Goal: Information Seeking & Learning: Learn about a topic

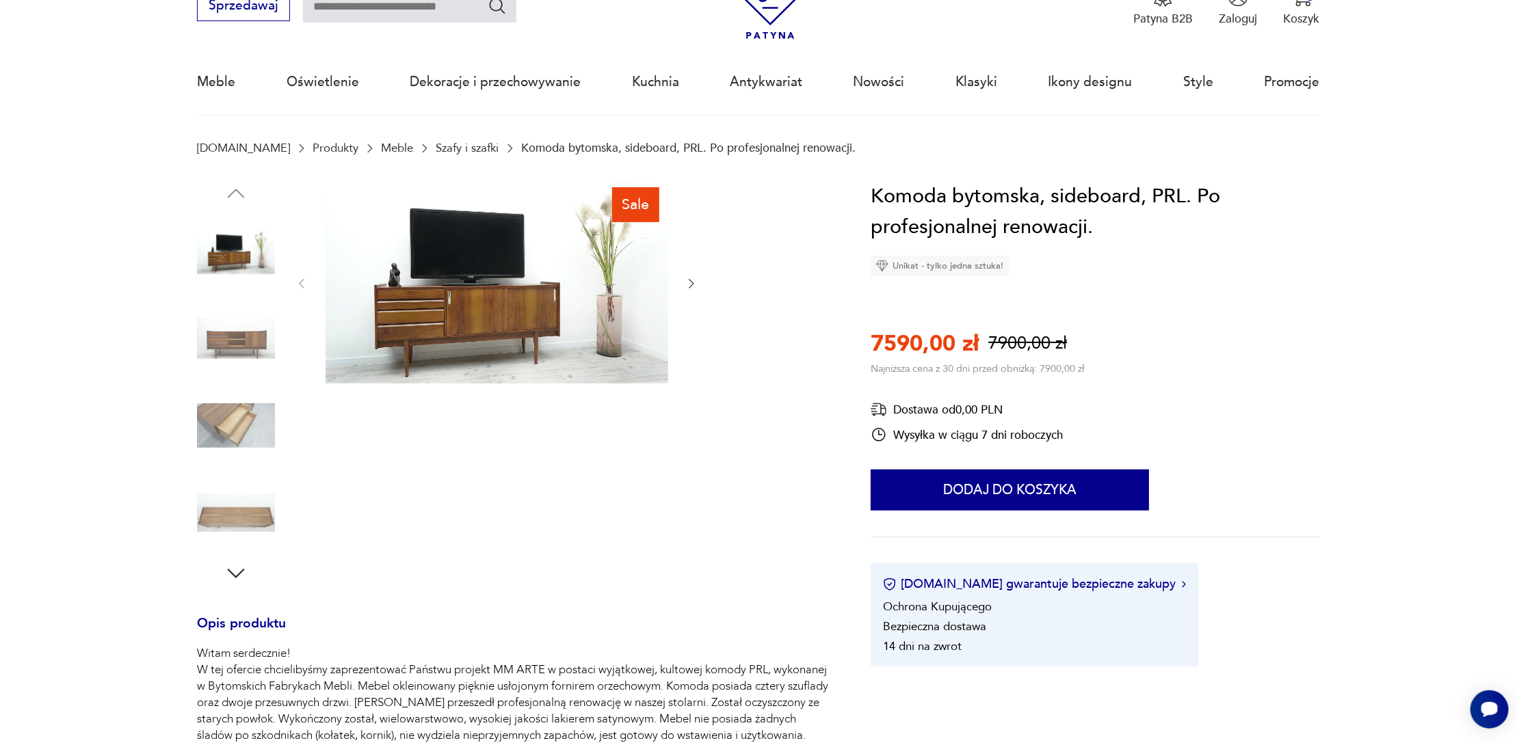
click at [233, 363] on img at bounding box center [236, 339] width 78 height 78
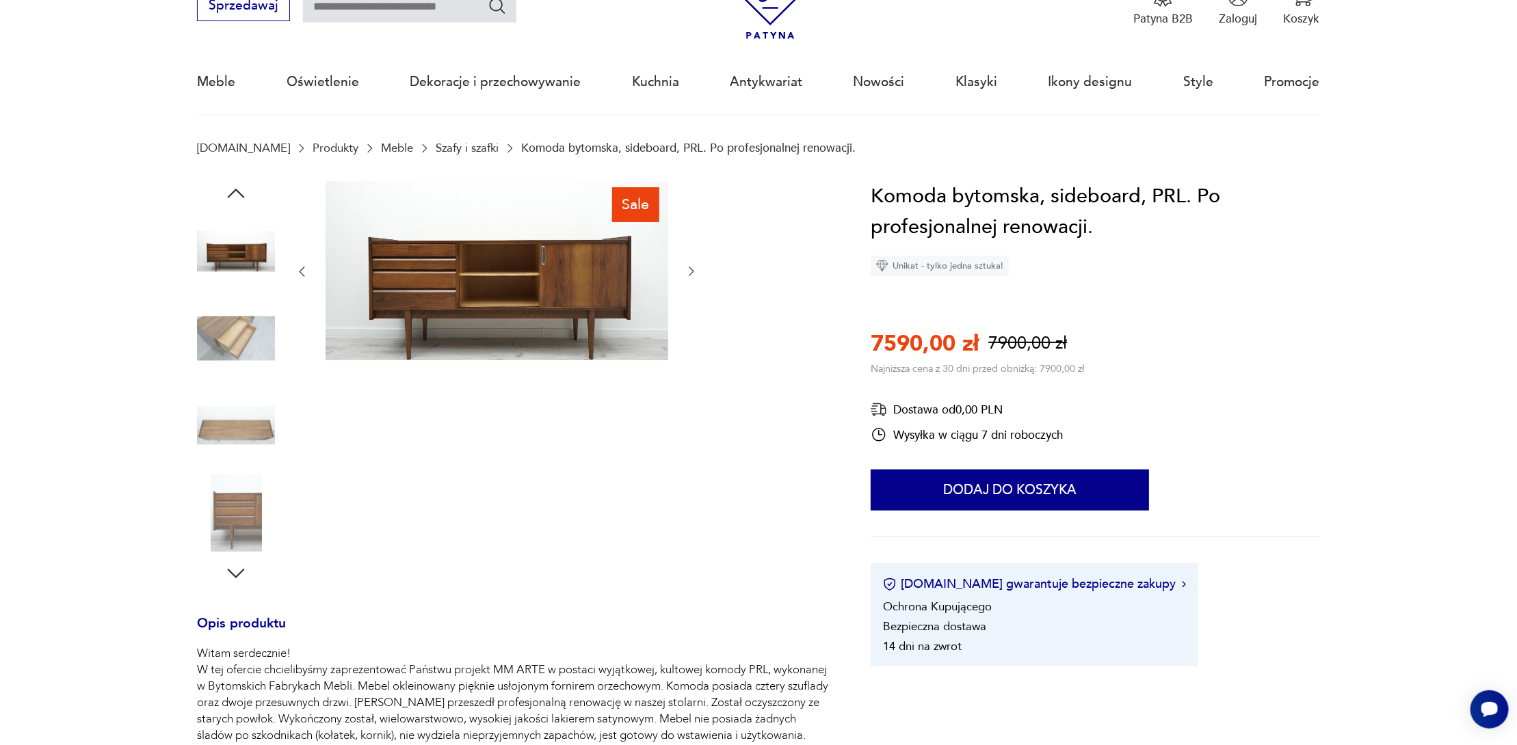
click at [255, 424] on img at bounding box center [236, 426] width 78 height 78
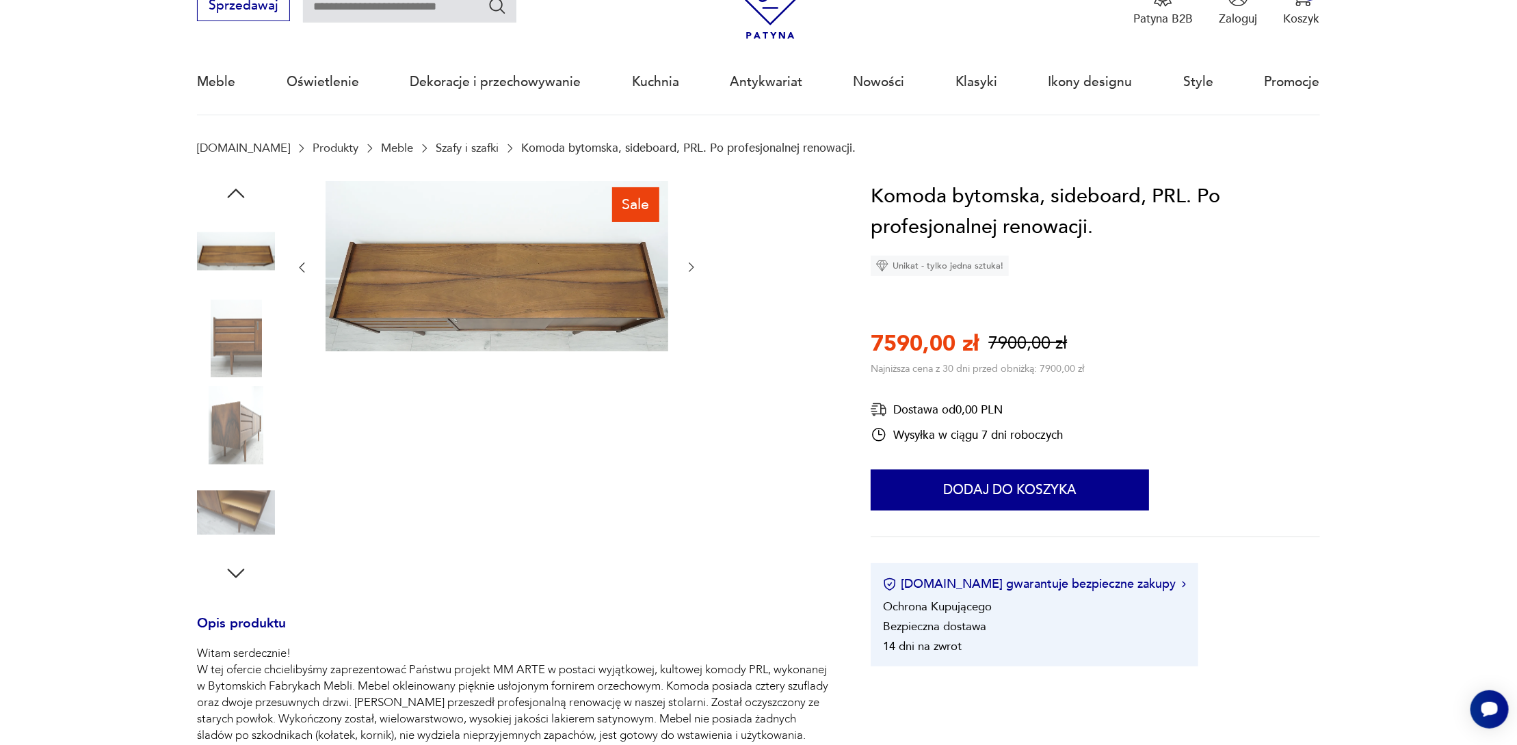
click at [252, 497] on img at bounding box center [236, 513] width 78 height 78
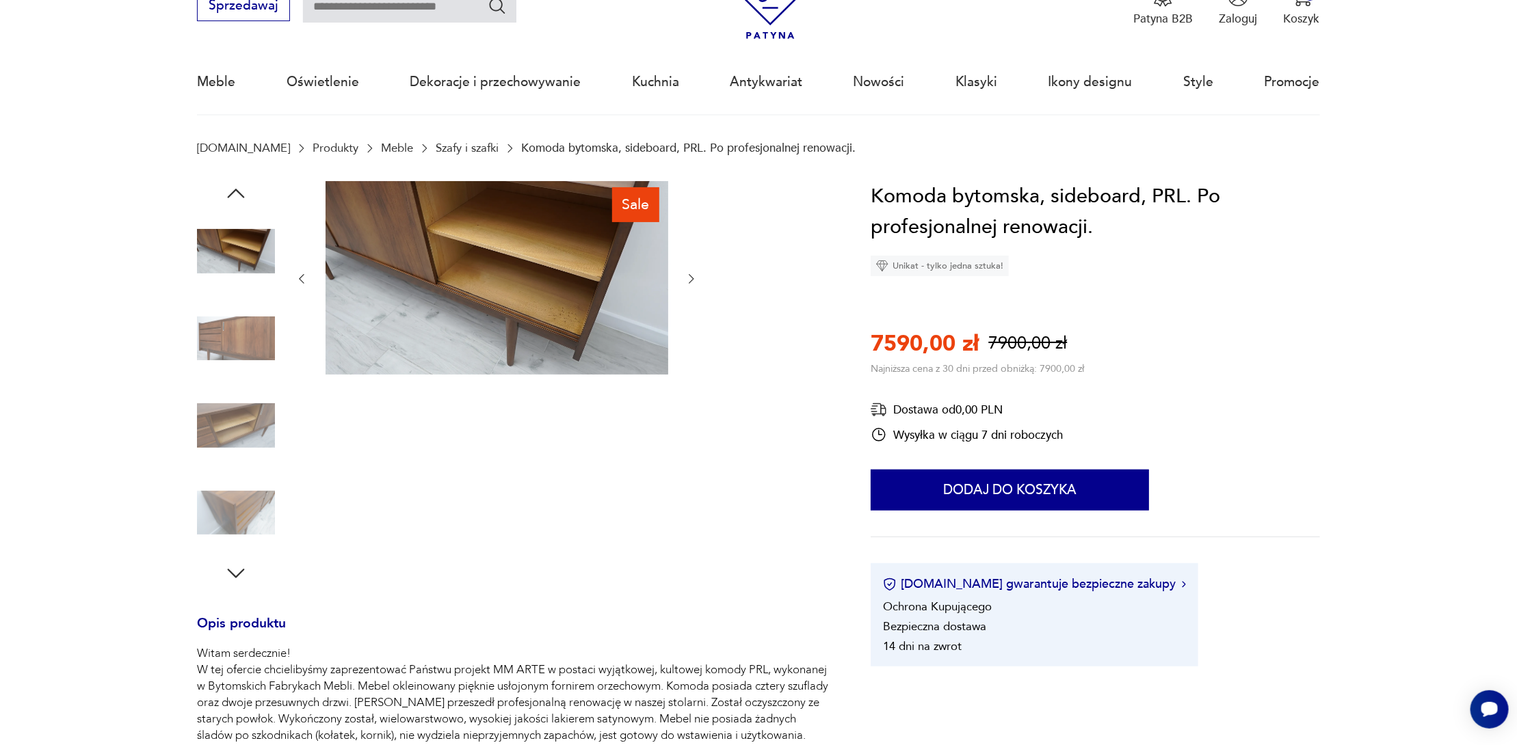
click at [252, 497] on img at bounding box center [236, 513] width 78 height 78
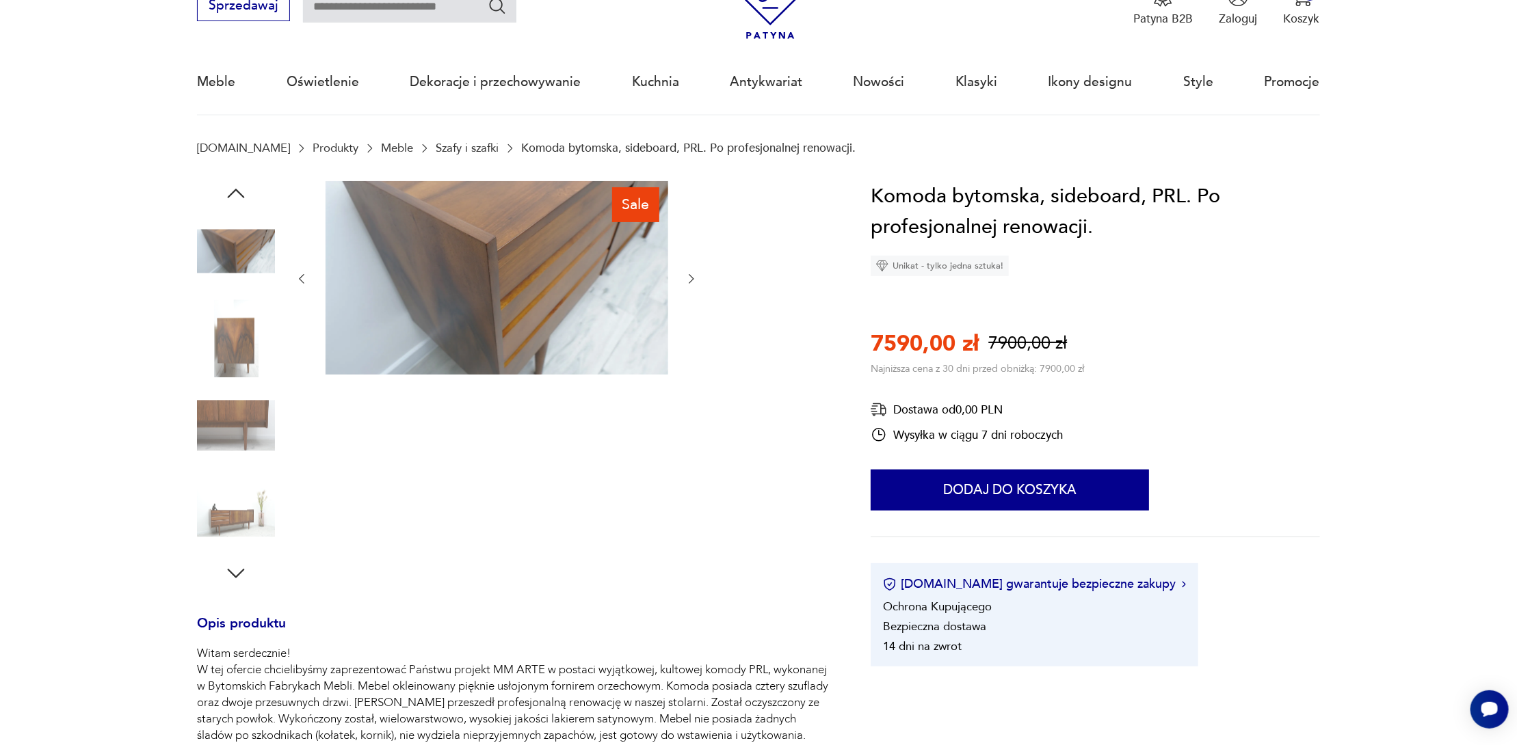
click at [252, 497] on img at bounding box center [236, 513] width 78 height 78
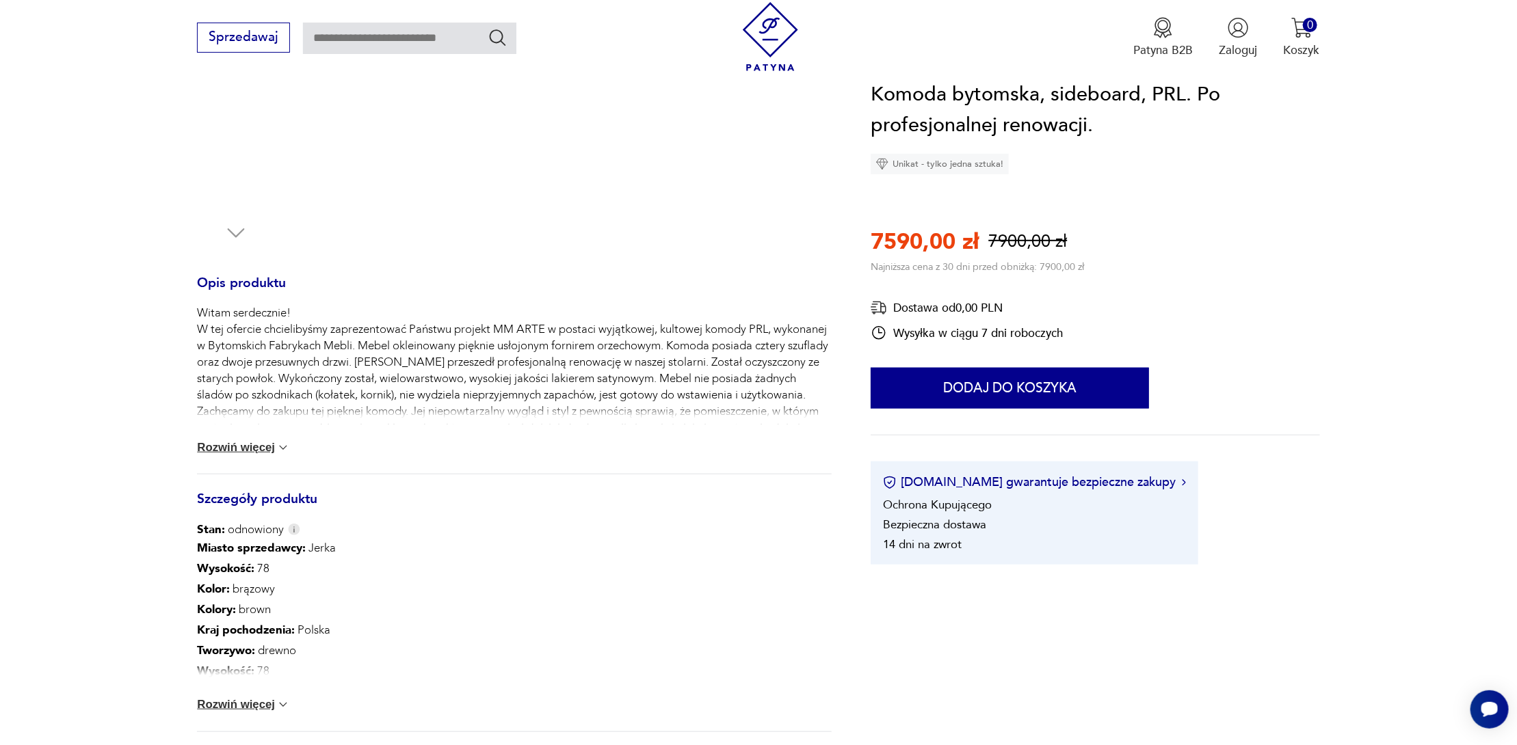
scroll to position [410, 0]
